Goal: Task Accomplishment & Management: Complete application form

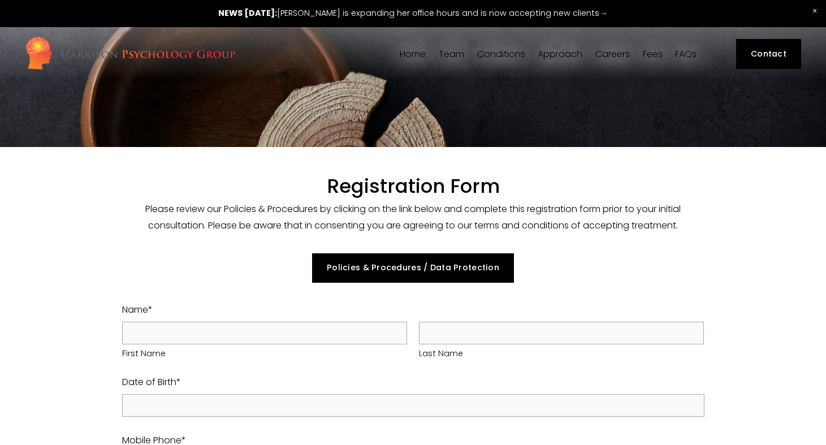
select select "GB"
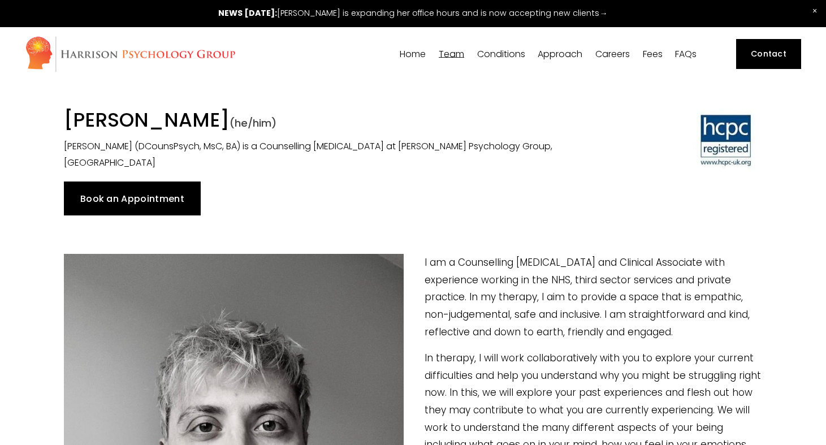
click at [94, 61] on img at bounding box center [130, 54] width 211 height 37
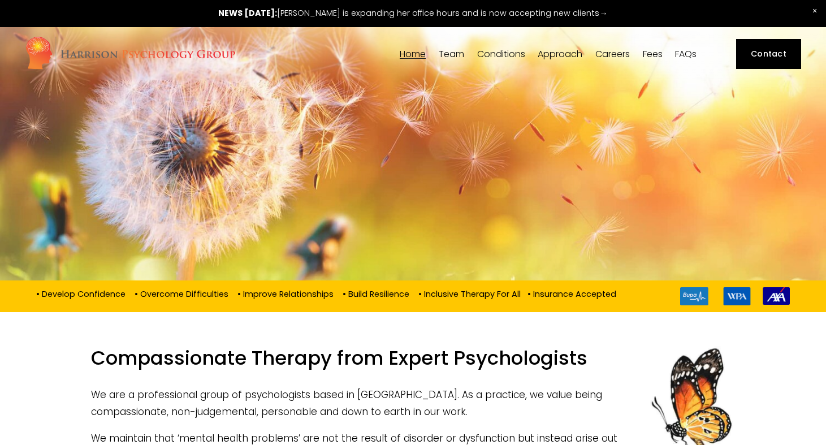
click at [449, 57] on span "Team" at bounding box center [450, 54] width 25 height 9
click at [0, 0] on span "[PERSON_NAME]" at bounding box center [0, 0] width 0 height 0
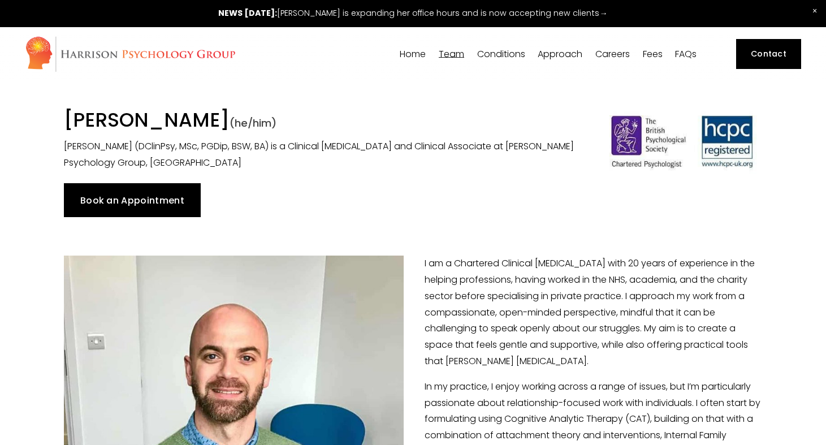
click at [0, 0] on span "[PERSON_NAME]" at bounding box center [0, 0] width 0 height 0
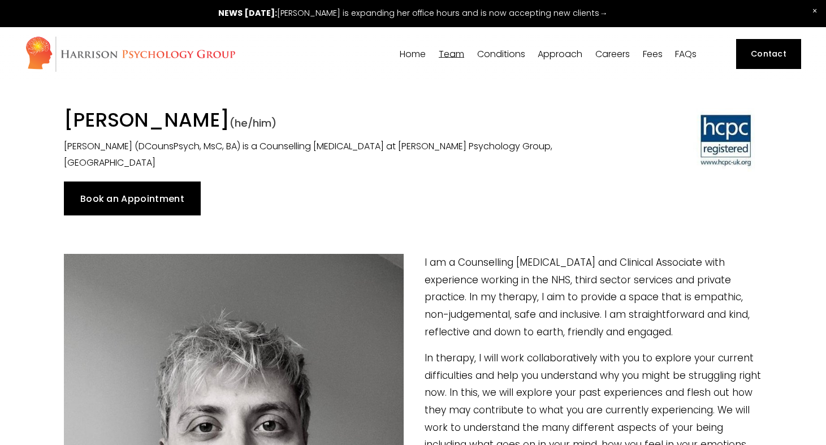
click at [438, 201] on div "Book an Appointment" at bounding box center [413, 198] width 698 height 34
click at [441, 186] on div "Book an Appointment" at bounding box center [413, 198] width 698 height 34
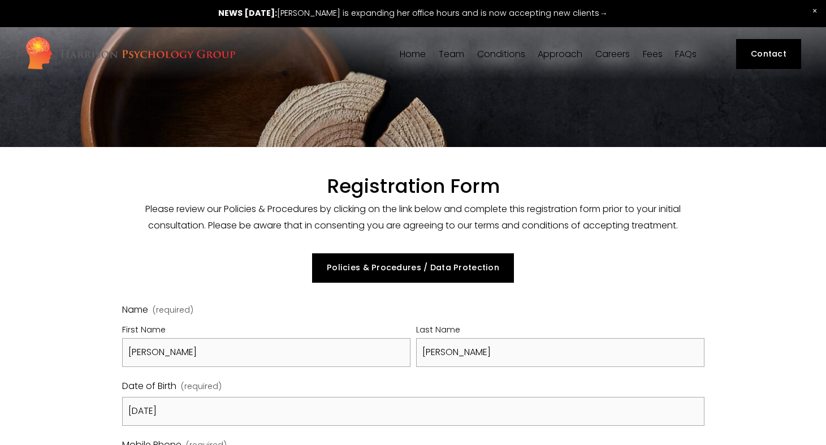
select select "GB"
select select "Bupa"
select select "GB"
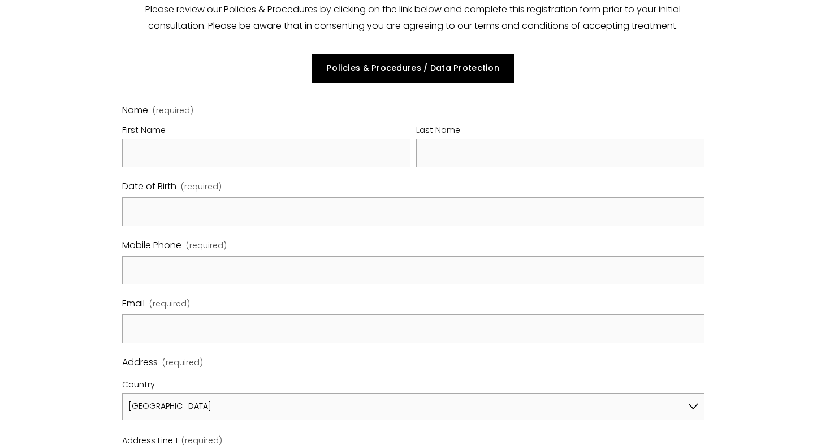
scroll to position [204, 0]
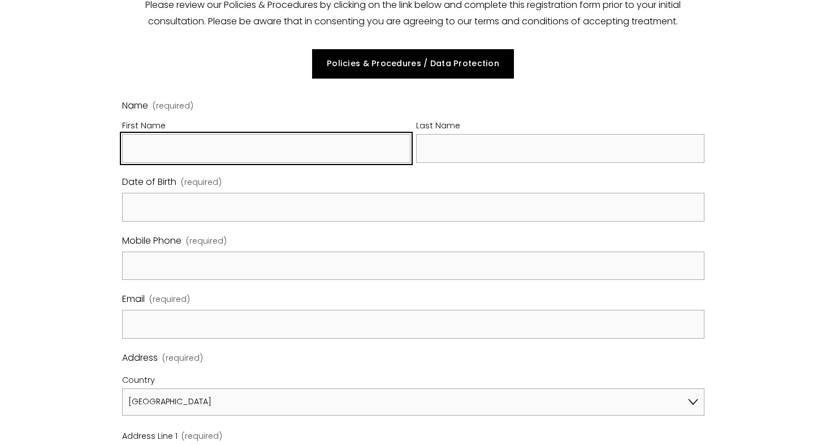
click at [168, 149] on input "First Name" at bounding box center [266, 148] width 288 height 29
type input "Connor"
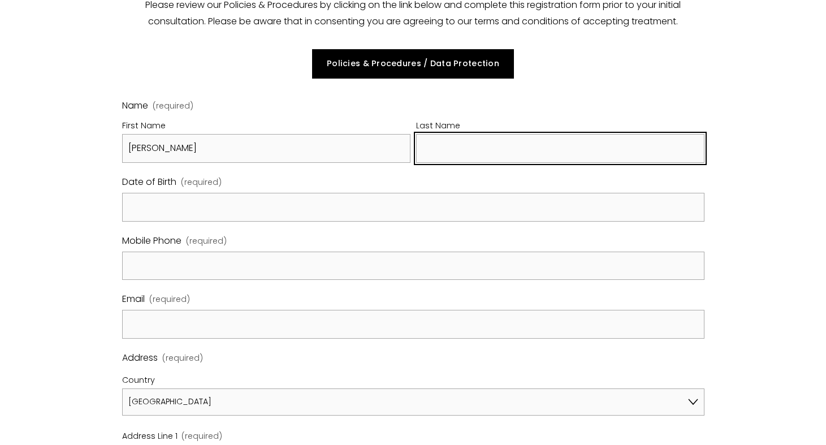
type input "Kaye"
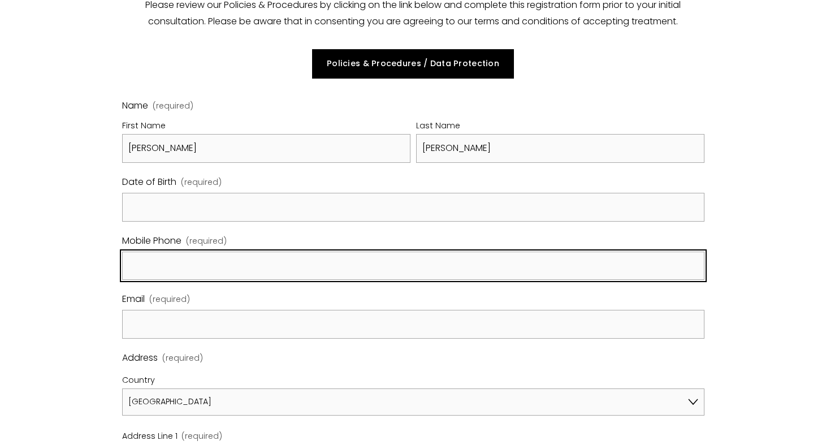
type input "07816275096"
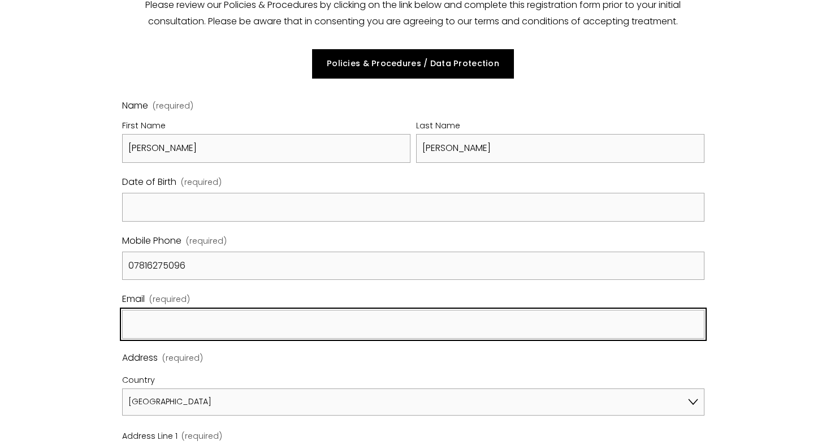
type input "ckaye@dctmedia.co.uk"
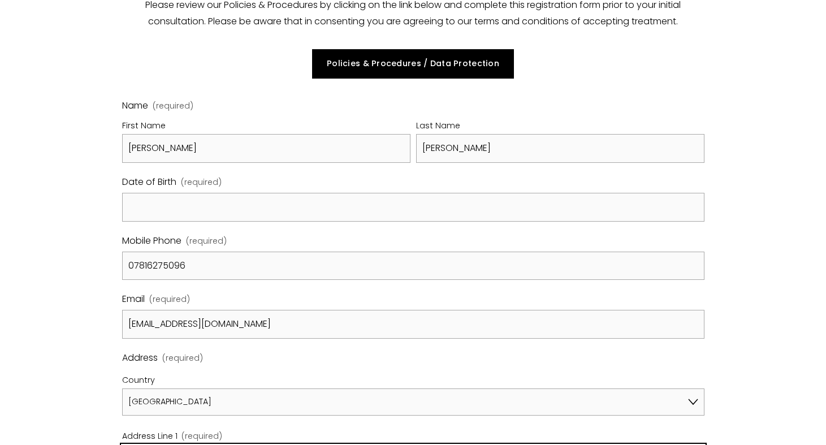
type input "18 Glenwood Gardens"
type input "Gants Hill"
type input "Essex"
type input "IG2 6XT"
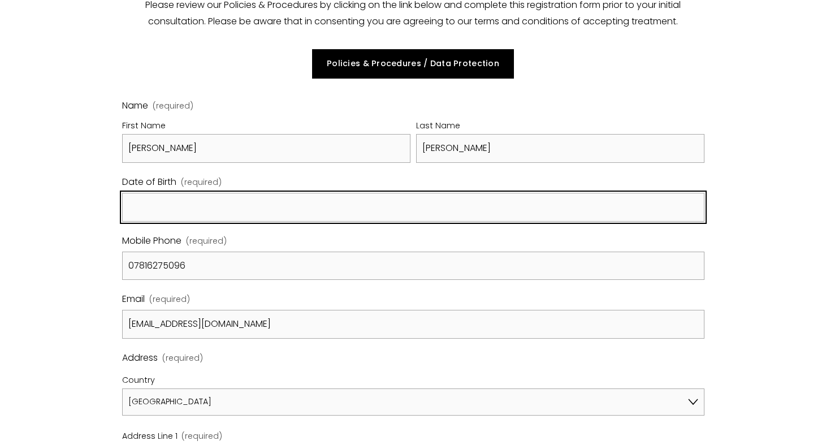
click at [188, 210] on input "Date of Birth (required)" at bounding box center [413, 207] width 582 height 29
type input "03-07-1995"
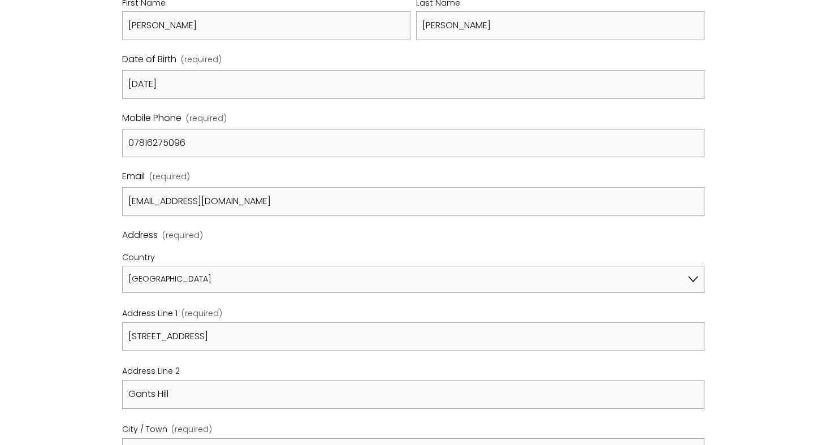
scroll to position [327, 0]
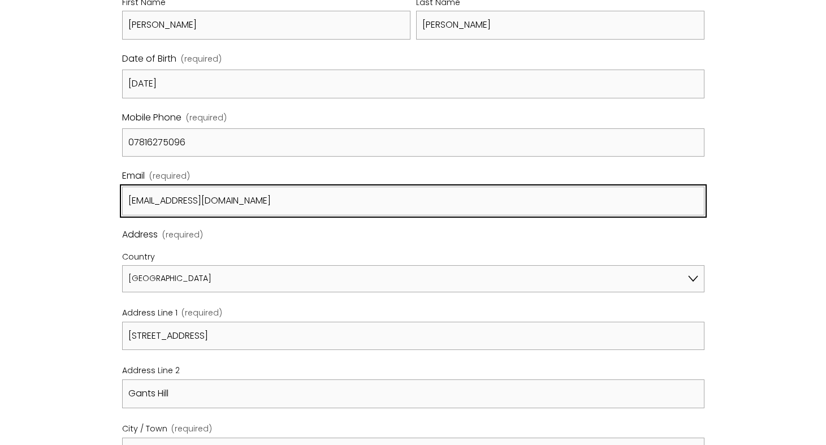
click at [150, 199] on input "ckaye@dctmedia.co.uk" at bounding box center [413, 200] width 582 height 29
type input "connorkaye3@gmail.com"
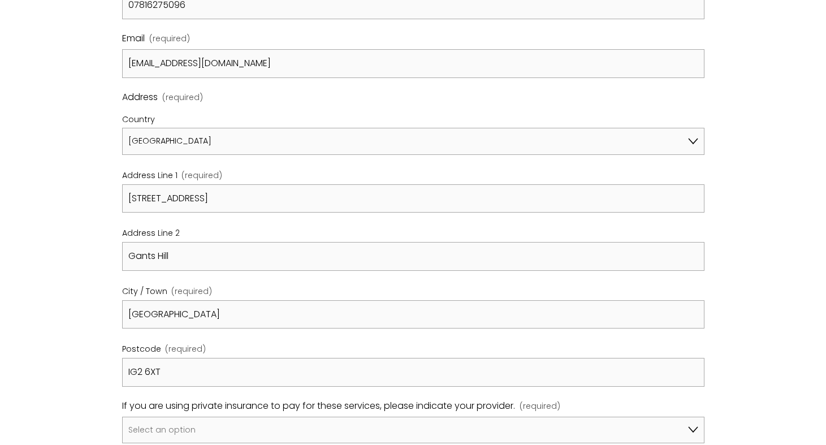
scroll to position [514, 0]
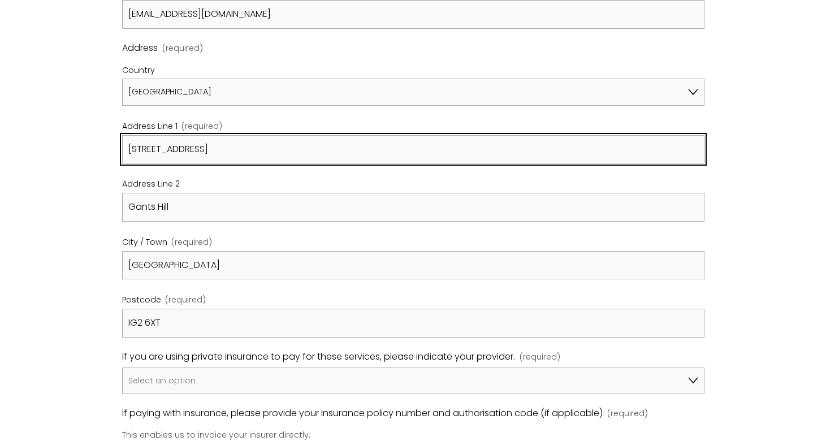
click at [148, 144] on input "18 Glenwood Gardens" at bounding box center [413, 149] width 582 height 29
type input "87 Canrobert Street"
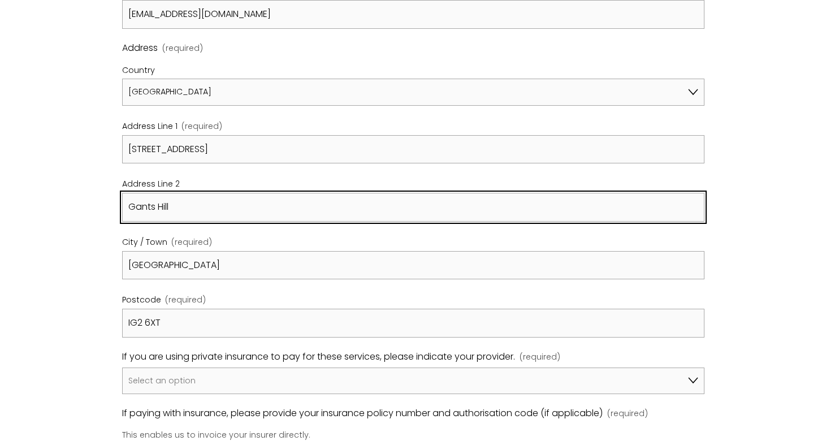
click at [162, 209] on input "Gants Hill" at bounding box center [413, 207] width 582 height 29
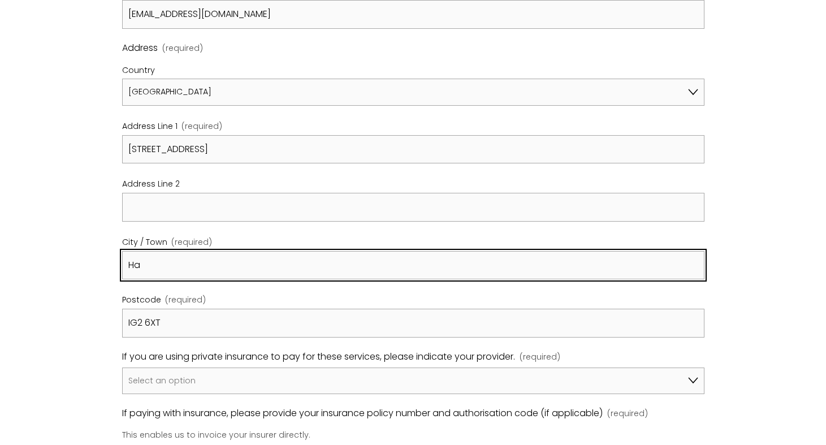
type input "H"
type input "London"
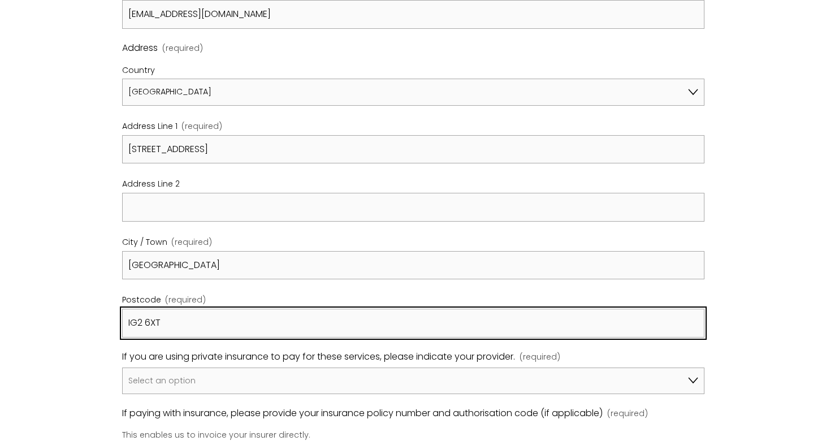
click at [140, 327] on input "IG2 6XT" at bounding box center [413, 323] width 582 height 29
type input "E26PX"
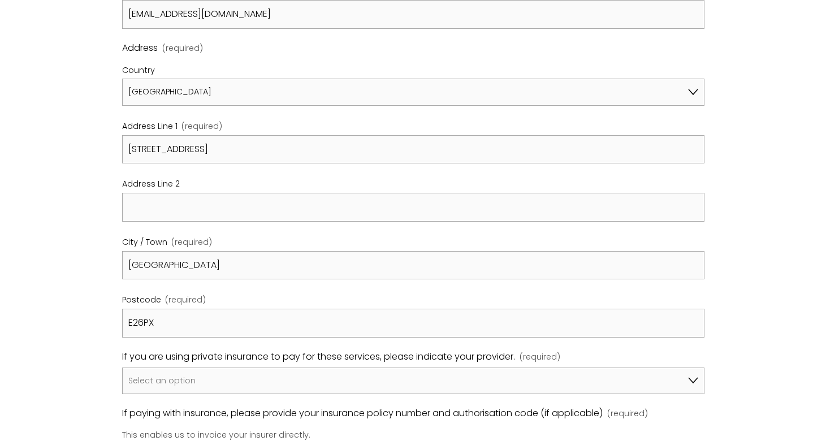
click at [53, 355] on div "Registration Form Please review our Policies & Procedures by clicking on the li…" at bounding box center [413, 363] width 826 height 1461
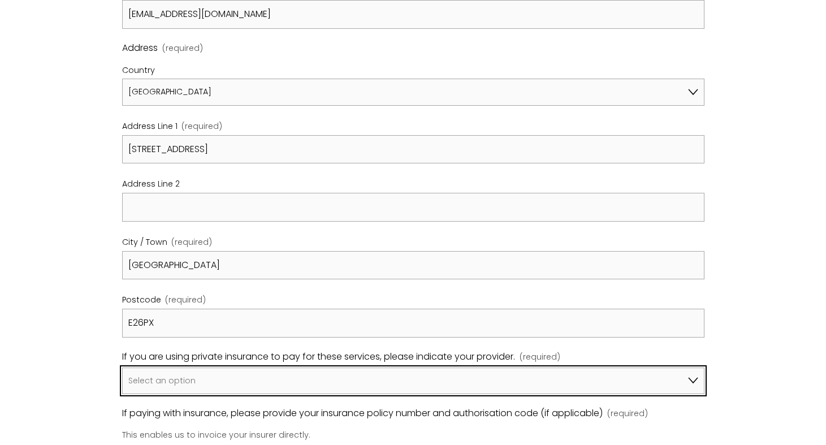
click at [167, 380] on select "Select an option I am not using insurance Axa Aviva Bupa Cigna Healix Vitality …" at bounding box center [413, 380] width 582 height 27
select select "Bupa"
click at [122, 367] on select "Select an option I am not using insurance Axa Aviva Bupa Cigna Healix Vitality …" at bounding box center [413, 380] width 582 height 27
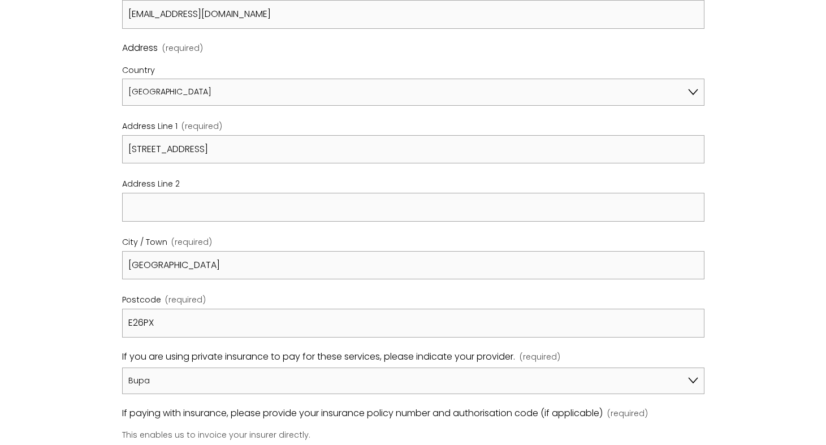
click at [95, 372] on div "Registration Form Please review our Policies & Procedures by clicking on the li…" at bounding box center [413, 363] width 826 height 1461
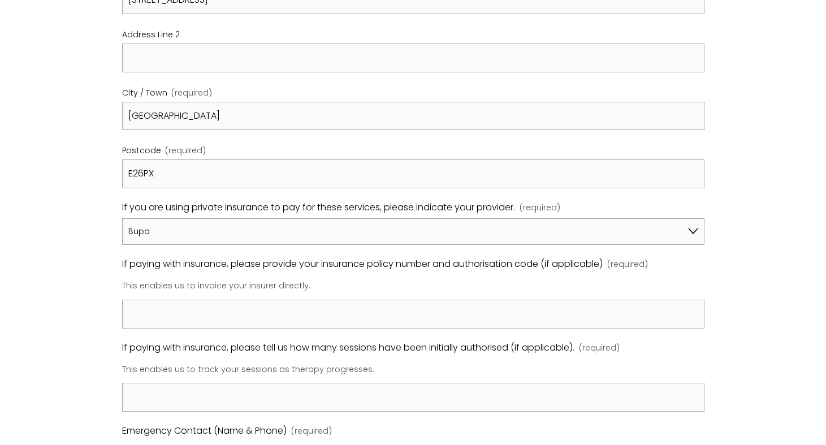
scroll to position [675, 0]
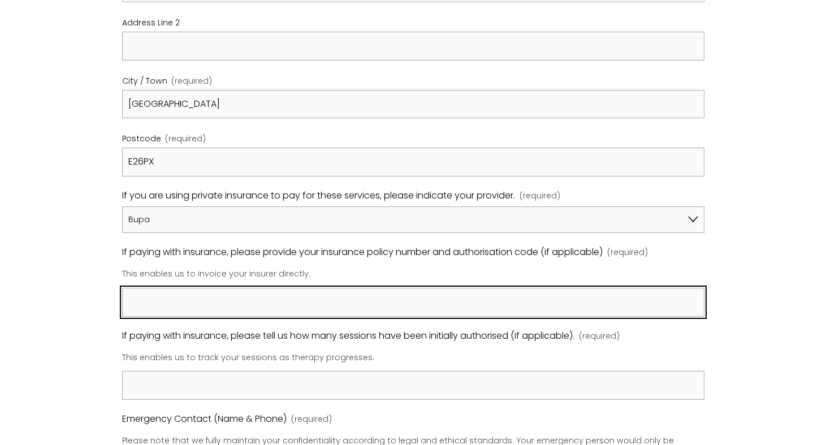
click at [168, 303] on input "If paying with insurance, please provide your insurance policy number and autho…" at bounding box center [413, 302] width 582 height 29
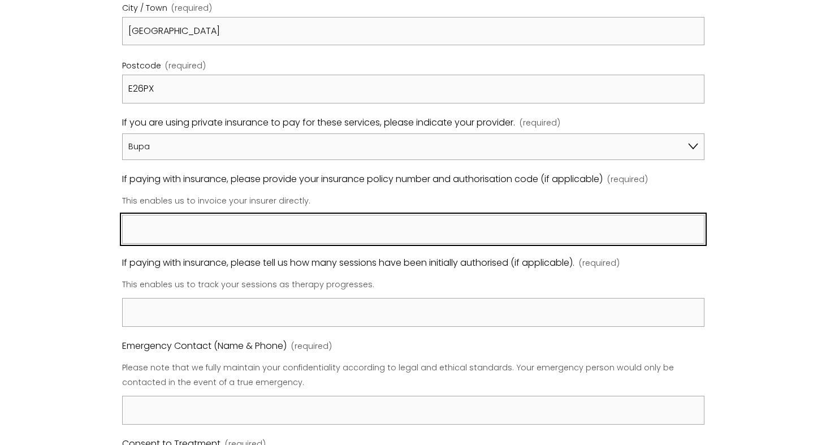
scroll to position [757, 0]
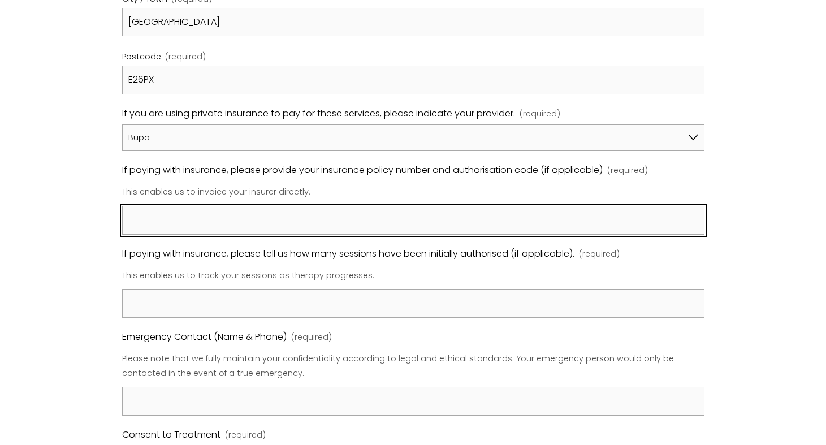
click at [188, 221] on input "If paying with insurance, please provide your insurance policy number and autho…" at bounding box center [413, 220] width 582 height 29
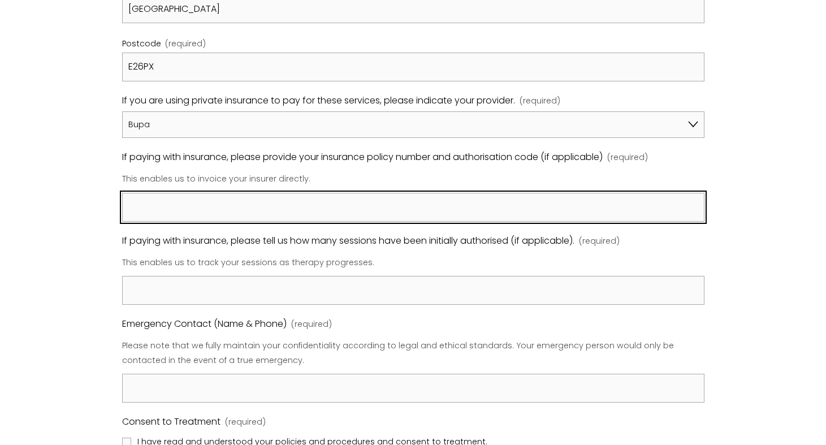
scroll to position [770, 0]
paste input "68849172"
click at [127, 209] on input "68849172" at bounding box center [413, 206] width 582 height 29
click at [128, 206] on input "Authorisation code: 68849172" at bounding box center [413, 206] width 582 height 29
paste input "0662200288"
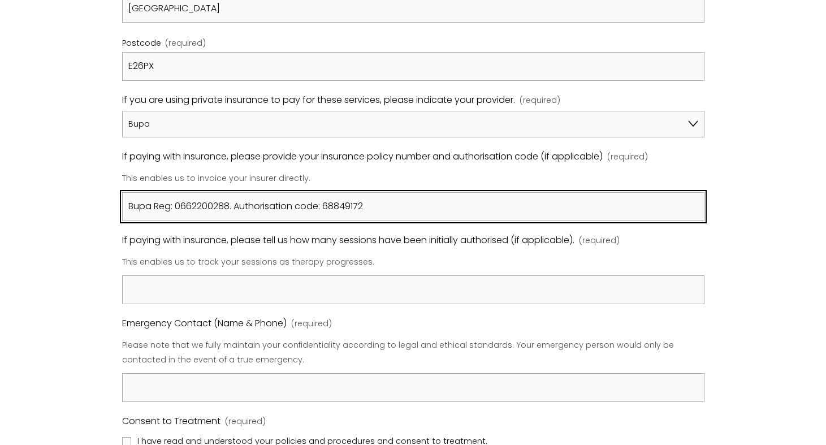
type input "Bupa Reg: 0662200288. Authorisation code: 68849172"
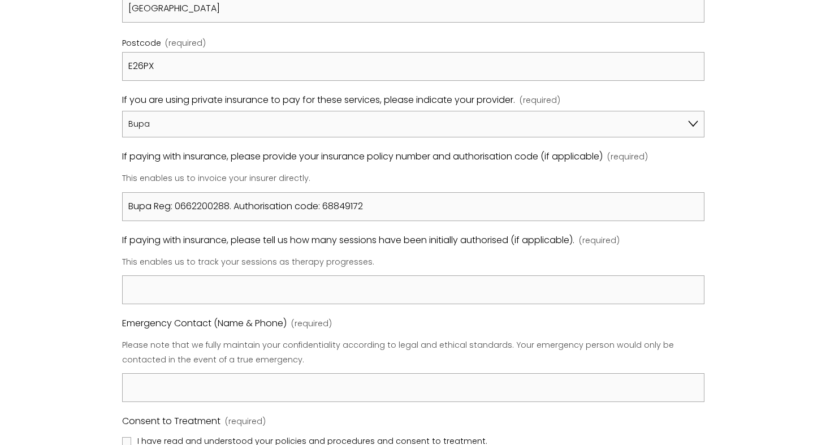
click at [79, 283] on div "Registration Form Please review our Policies & Procedures by clicking on the li…" at bounding box center [413, 107] width 826 height 1461
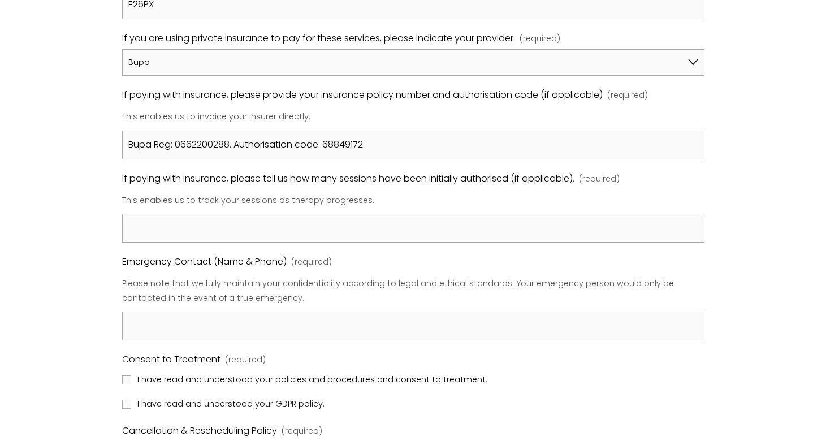
scroll to position [832, 0]
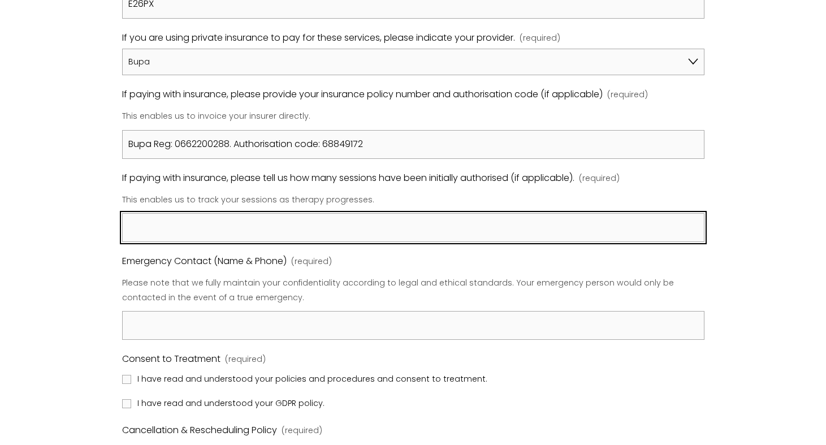
click at [232, 223] on input "If paying with insurance, please tell us how many sessions have been initially …" at bounding box center [413, 227] width 582 height 29
type input "n/a"
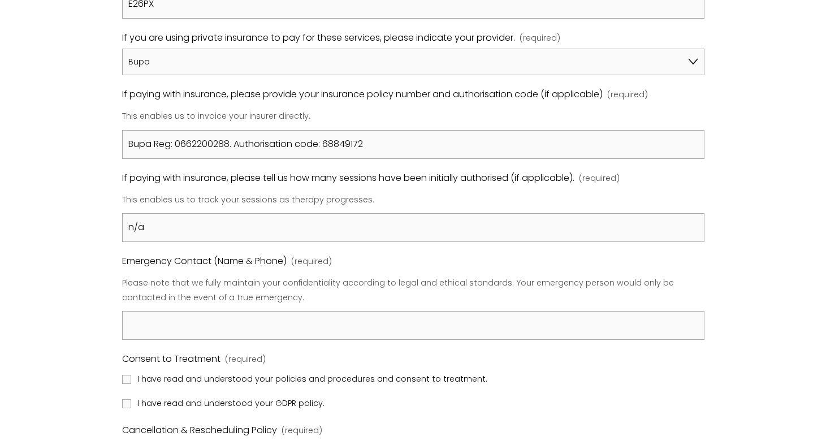
click at [94, 236] on div "Registration Form Please review our Policies & Procedures by clicking on the li…" at bounding box center [413, 45] width 826 height 1461
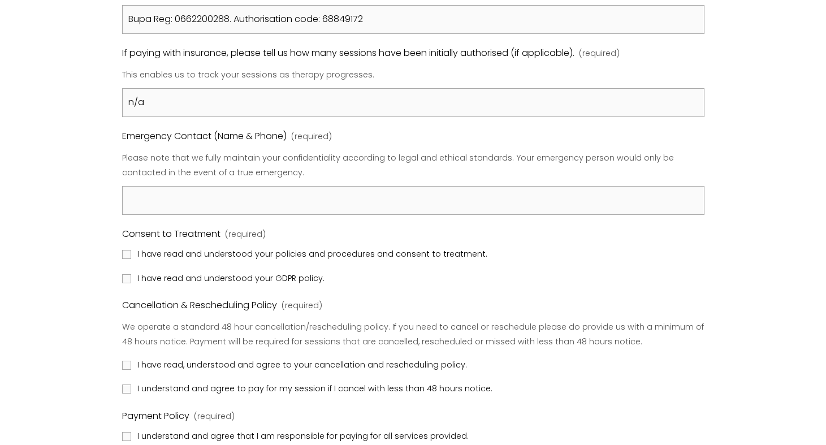
scroll to position [961, 0]
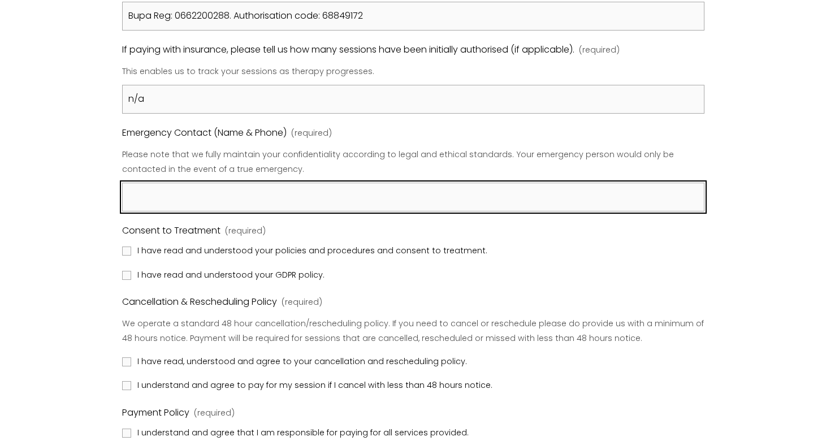
click at [157, 193] on input "Emergency Contact (Name & Phone) (required)" at bounding box center [413, 197] width 582 height 29
type input "Karen Kaye - 07941099354"
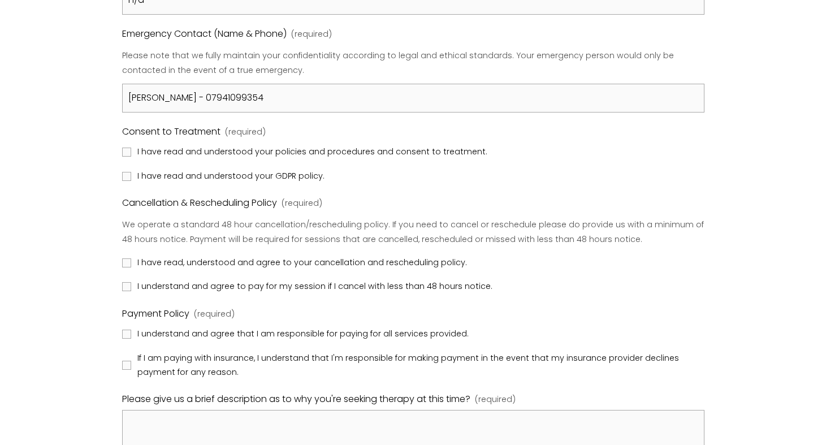
scroll to position [1063, 0]
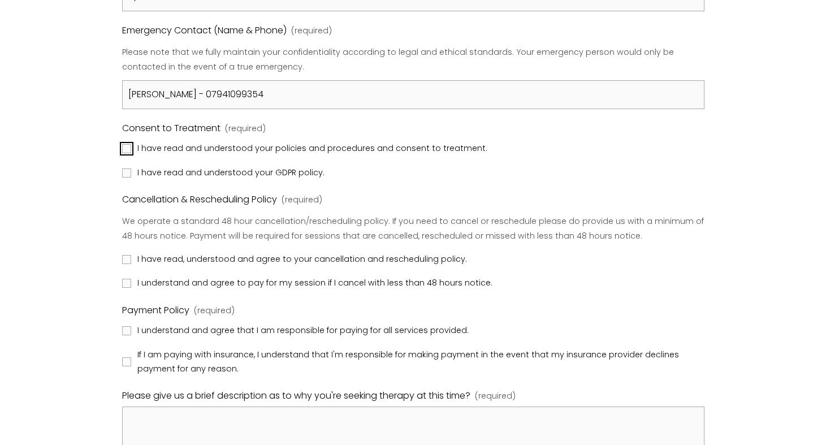
click at [122, 150] on input "I have read and understood your policies and procedures and consent to treatmen…" at bounding box center [126, 148] width 9 height 9
checkbox input "true"
click at [127, 170] on input "I have read and understood your GDPR policy." at bounding box center [126, 172] width 9 height 9
checkbox input "true"
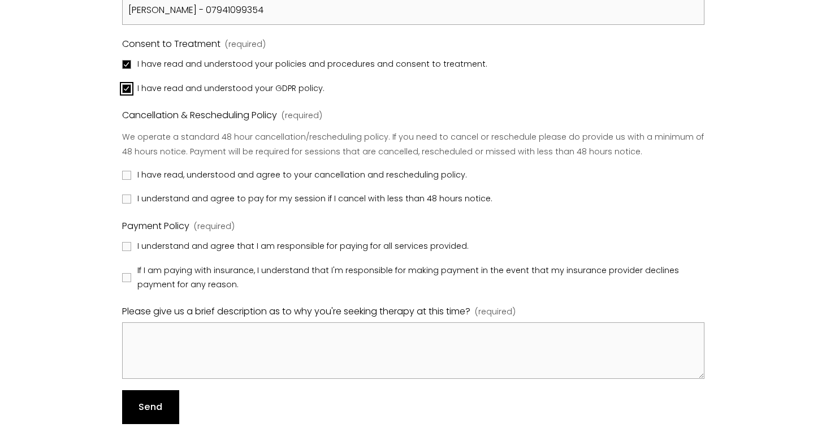
scroll to position [1150, 0]
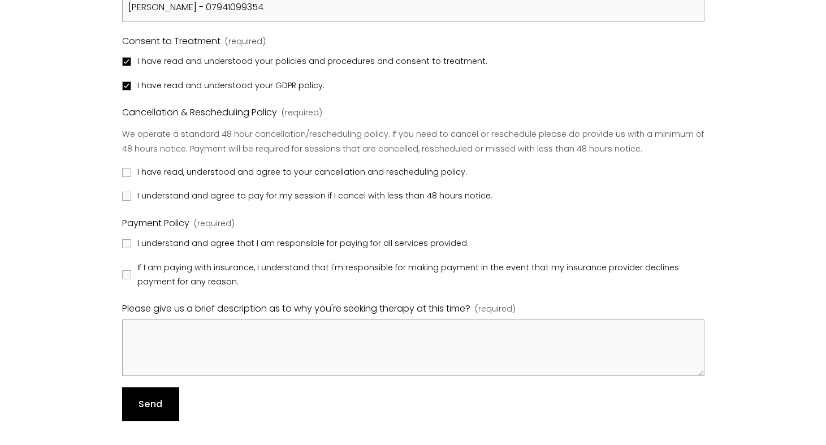
click at [122, 179] on label "I have read, understood and agree to your cancellation and rescheduling policy." at bounding box center [295, 172] width 347 height 15
click at [122, 177] on input "I have read, understood and agree to your cancellation and rescheduling policy." at bounding box center [126, 172] width 9 height 9
checkbox input "true"
click at [125, 195] on input "I understand and agree to pay for my session if I cancel with less than 48 hour…" at bounding box center [126, 196] width 9 height 9
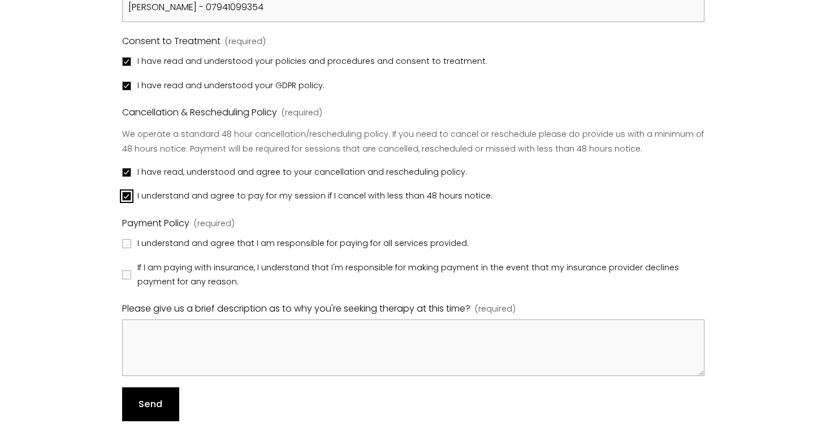
checkbox input "true"
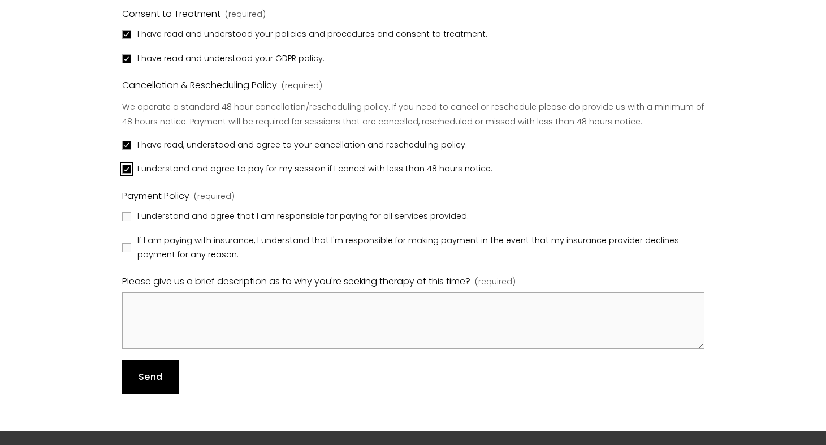
scroll to position [1180, 0]
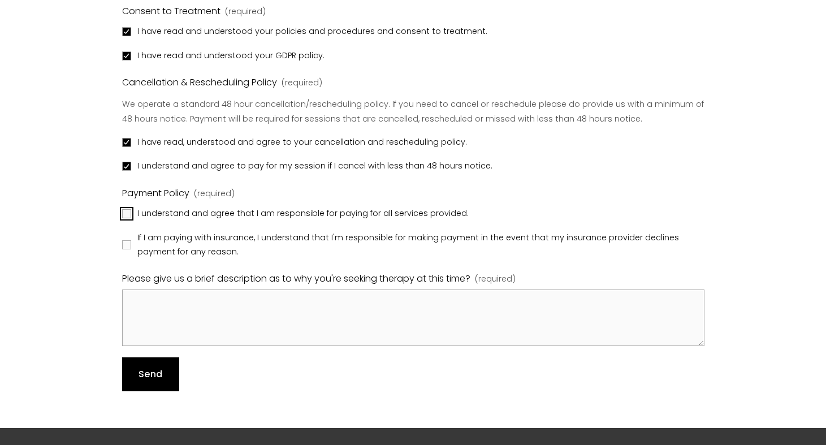
click at [122, 210] on input "I understand and agree that I am responsible for paying for all services provid…" at bounding box center [126, 213] width 9 height 9
checkbox input "true"
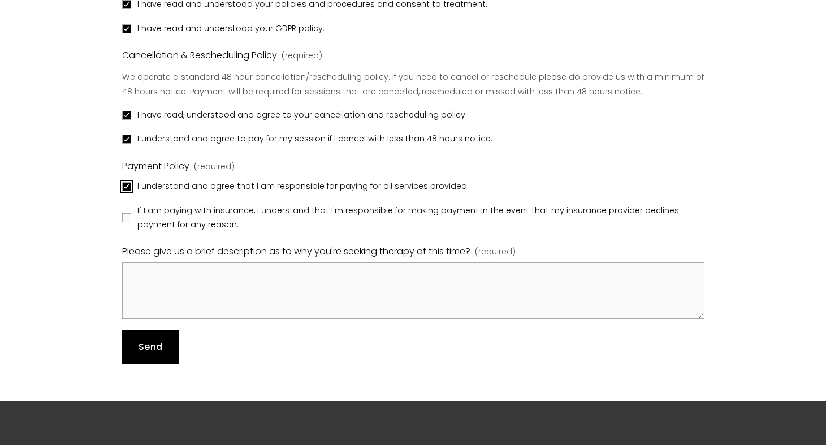
scroll to position [1219, 0]
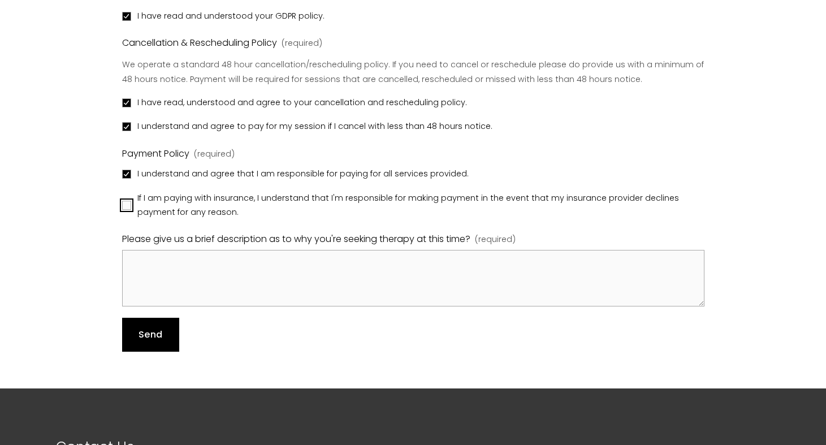
click at [122, 203] on input "If I am paying with insurance, I understand that I'm responsible for making pay…" at bounding box center [126, 205] width 9 height 9
checkbox input "true"
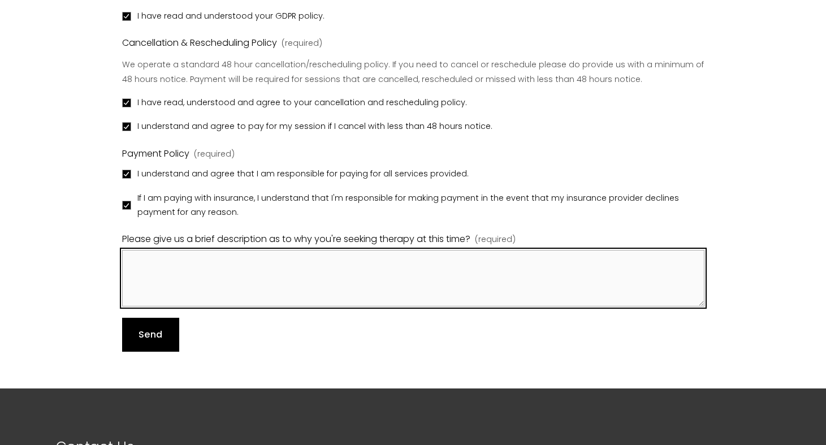
click at [235, 280] on textarea "Please give us a brief description as to why you're seeking therapy at this tim…" at bounding box center [413, 278] width 582 height 57
click at [201, 262] on textarea "General Stress" at bounding box center [413, 278] width 582 height 57
click at [254, 260] on textarea "General Stress/Anxiety Low self esteem Sexuality & Shame" at bounding box center [413, 278] width 582 height 57
click at [229, 298] on textarea "General Stress/Anxiety Low self esteem Sexuality & Shame" at bounding box center [413, 278] width 582 height 57
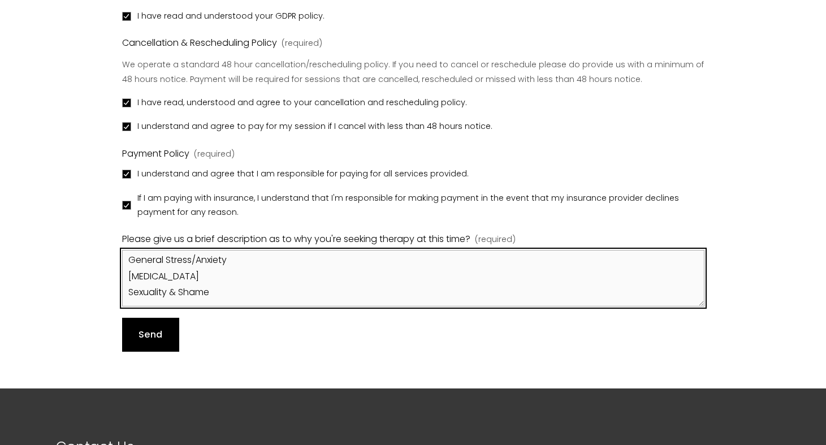
scroll to position [14, 0]
type textarea "General Stress/Anxiety Low self esteem Sexuality & Shame Parents with illness"
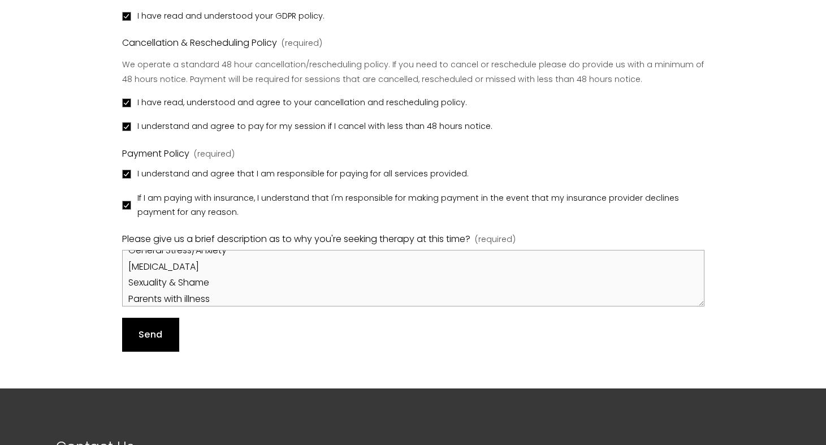
click at [251, 336] on div "Send Send" at bounding box center [413, 335] width 582 height 34
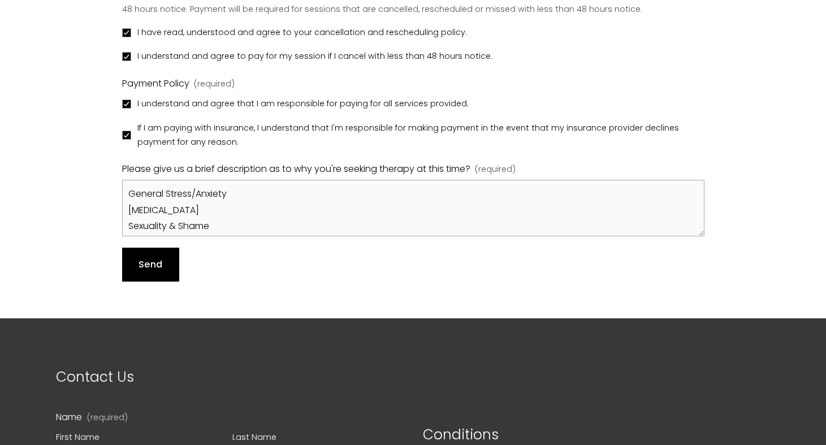
scroll to position [1296, 0]
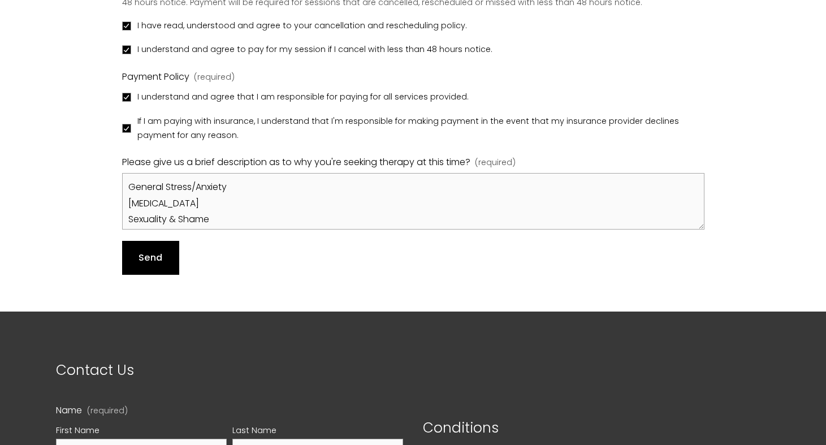
click at [141, 261] on span "Send" at bounding box center [150, 257] width 24 height 13
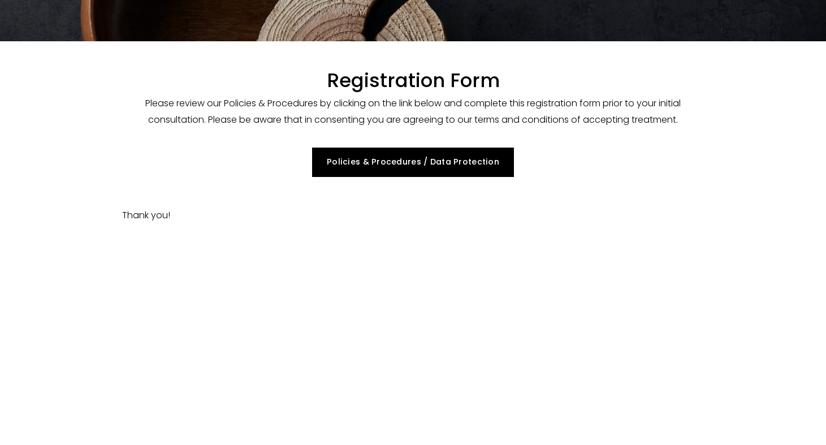
scroll to position [103, 0]
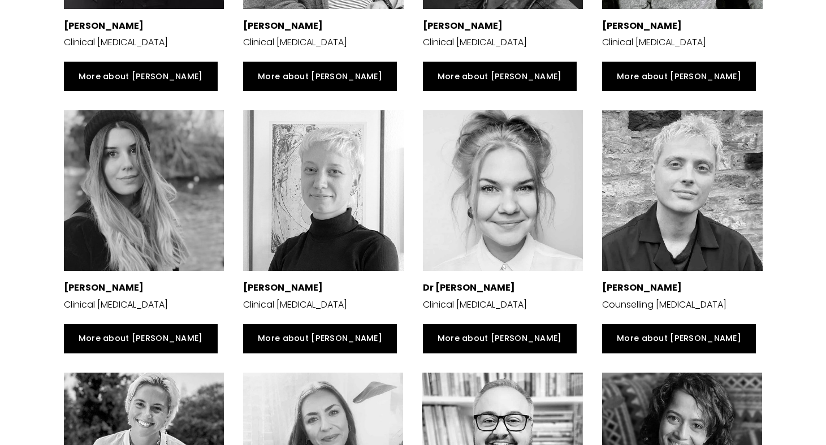
scroll to position [1897, 0]
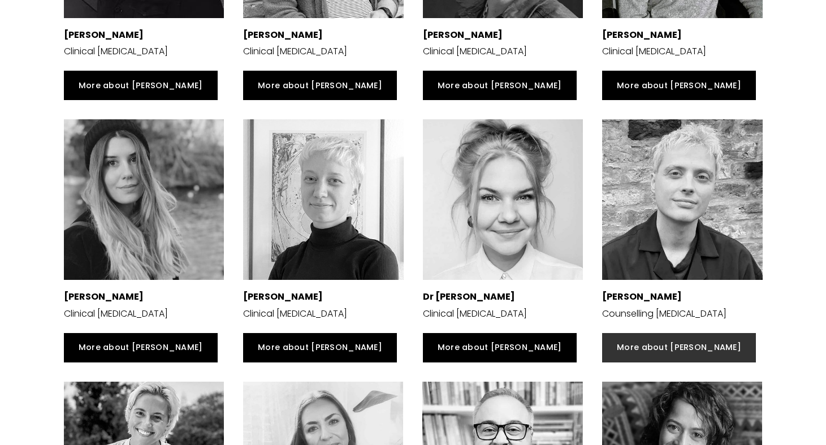
click at [661, 333] on link "More about [PERSON_NAME]" at bounding box center [679, 347] width 154 height 29
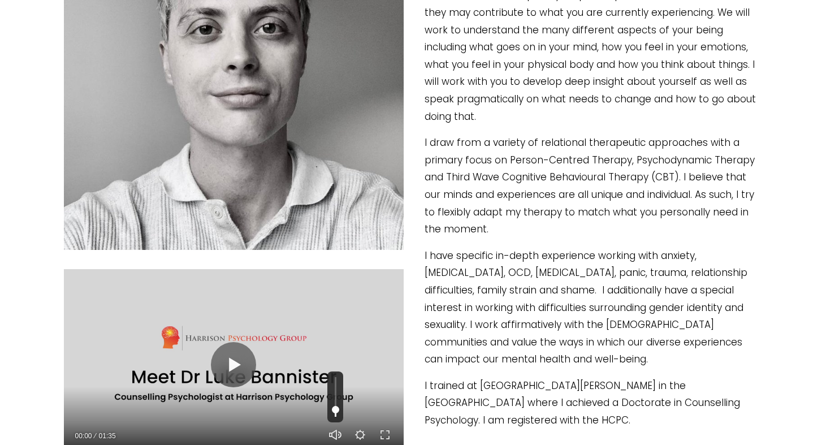
scroll to position [387, 0]
